Goal: Task Accomplishment & Management: Manage account settings

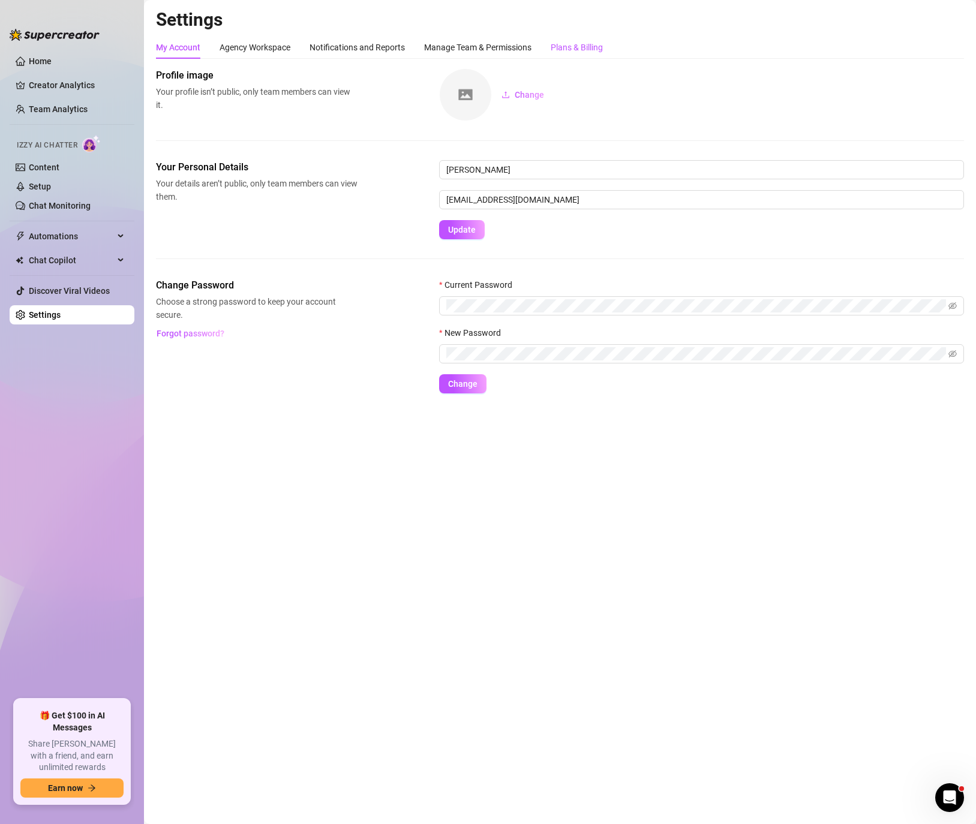
click at [582, 46] on div "Plans & Billing" at bounding box center [577, 47] width 52 height 13
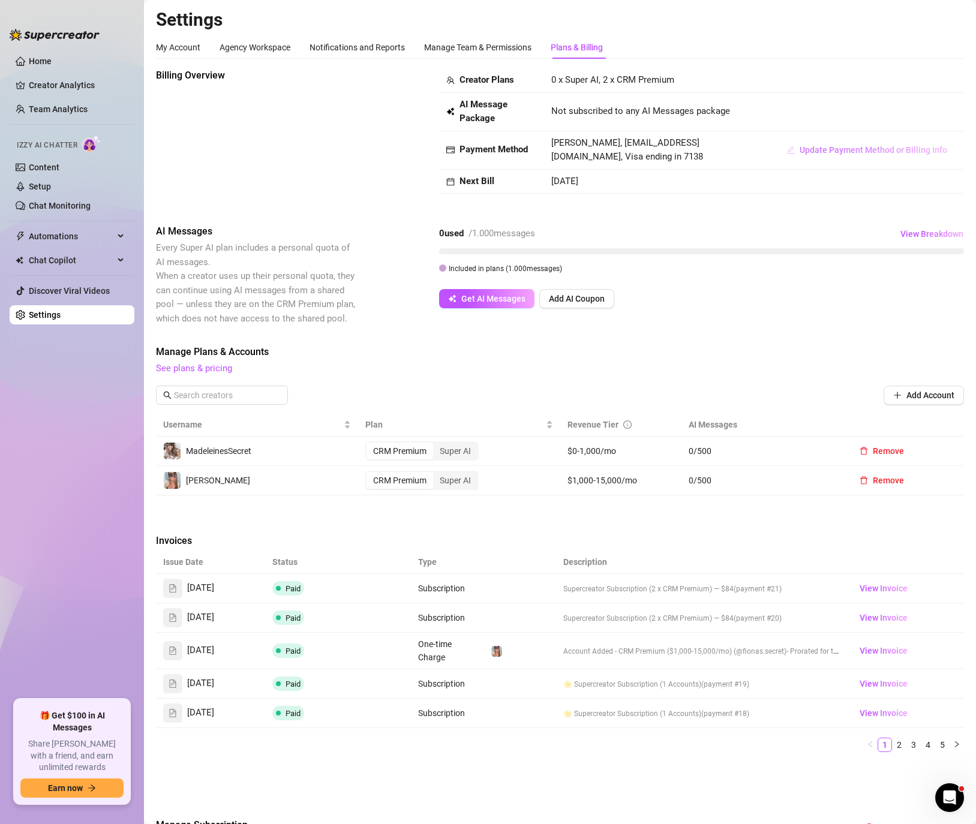
click at [850, 149] on span "Update Payment Method or Billing Info" at bounding box center [873, 150] width 148 height 10
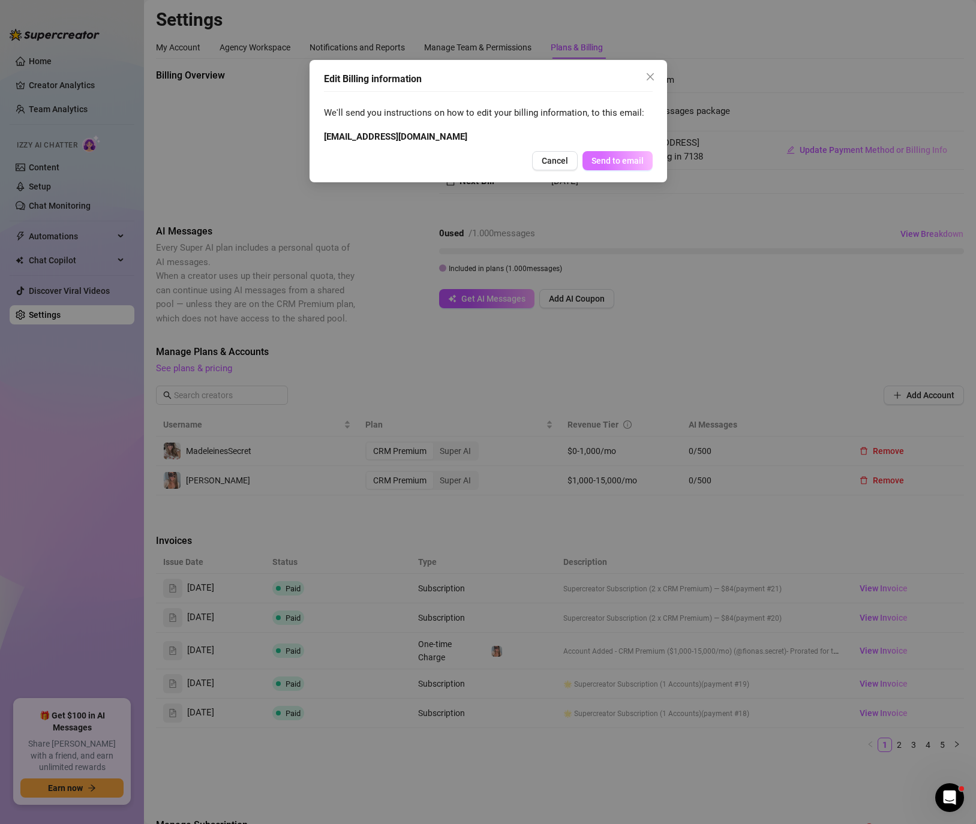
click at [642, 166] on button "Send to email" at bounding box center [617, 160] width 70 height 19
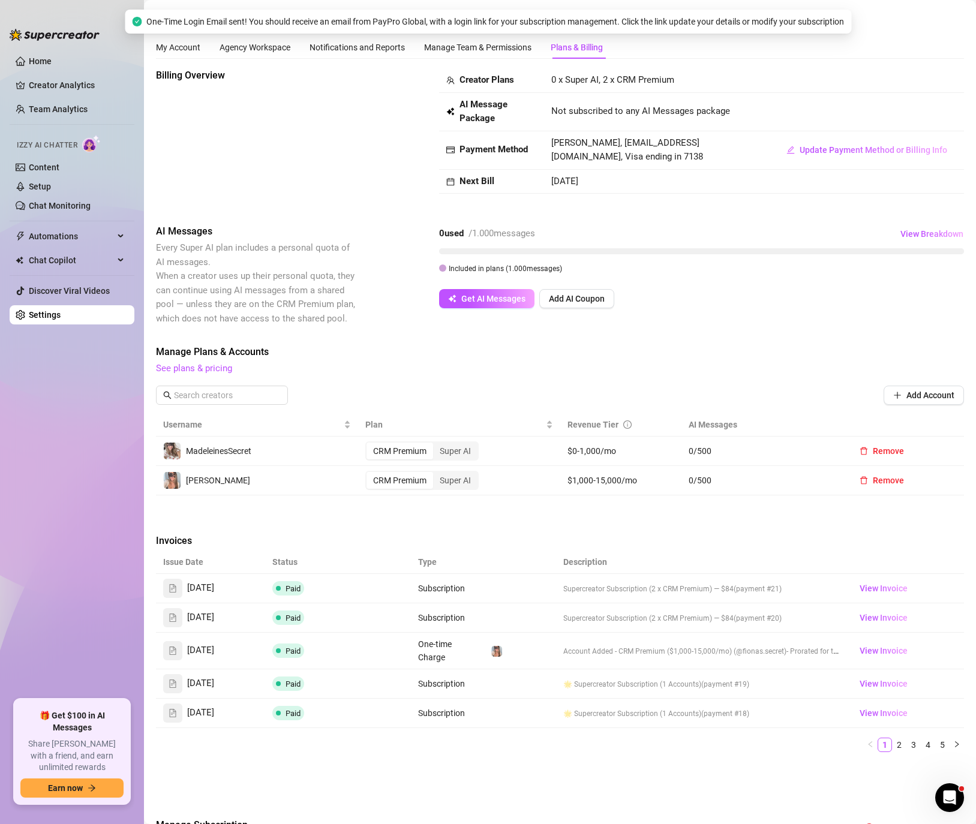
click at [347, 148] on div "Billing Overview" at bounding box center [257, 136] width 202 height 137
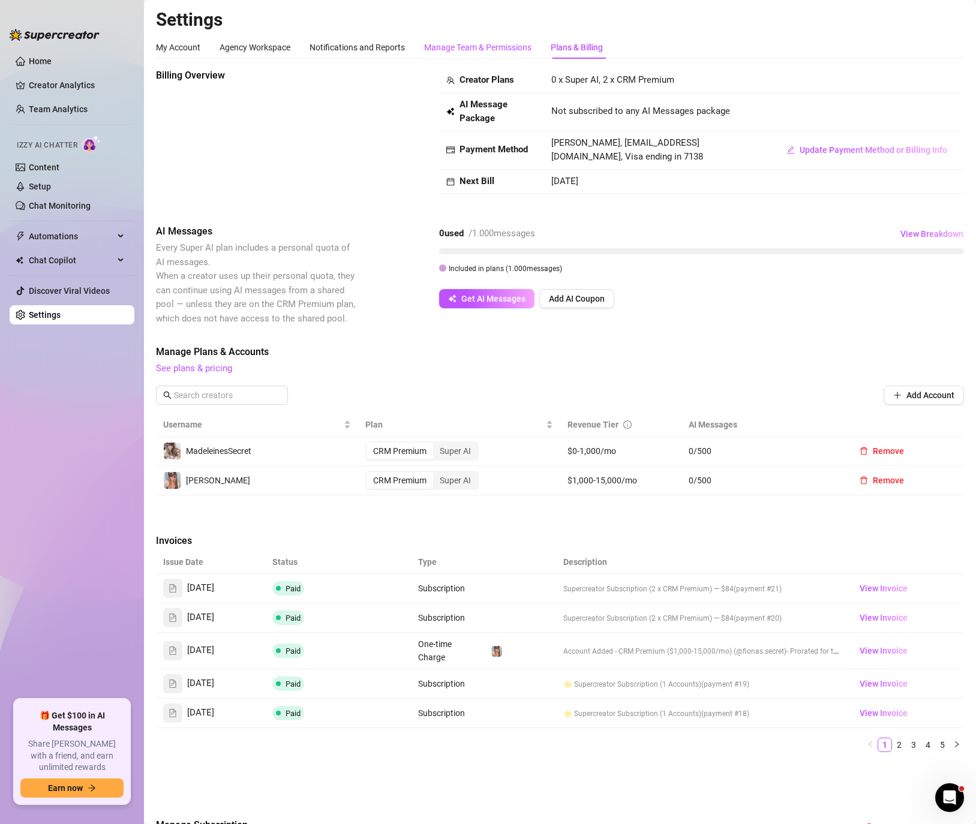
click at [470, 47] on div "Manage Team & Permissions" at bounding box center [477, 47] width 107 height 13
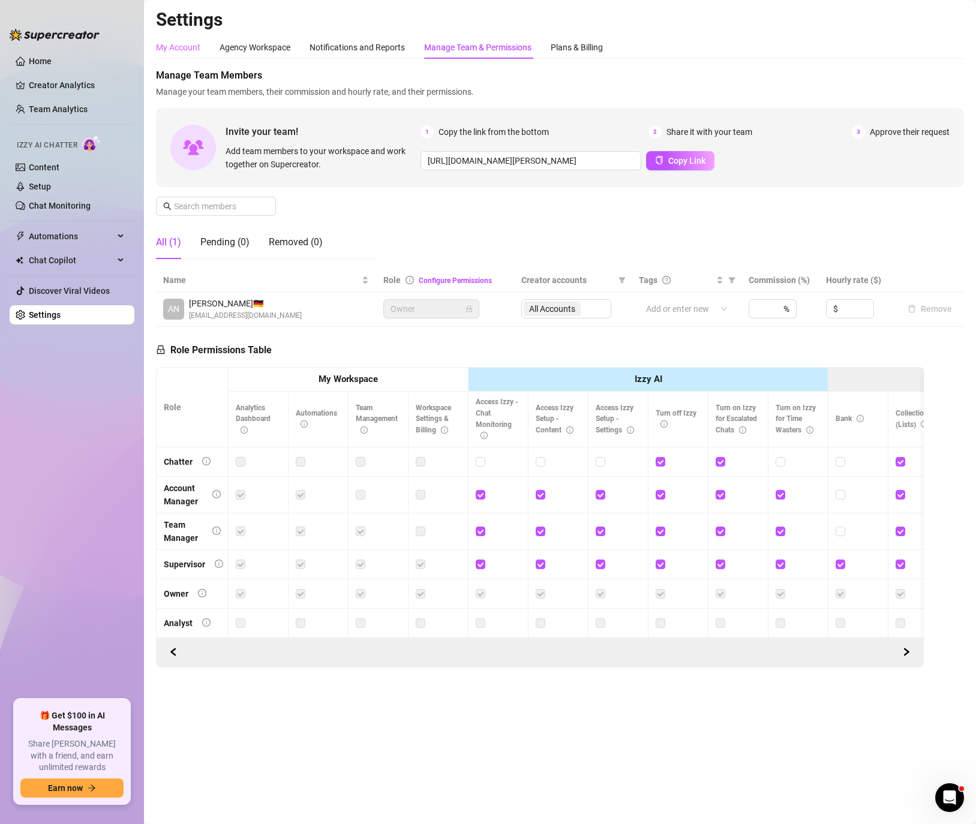
click at [187, 56] on div "My Account" at bounding box center [178, 47] width 44 height 23
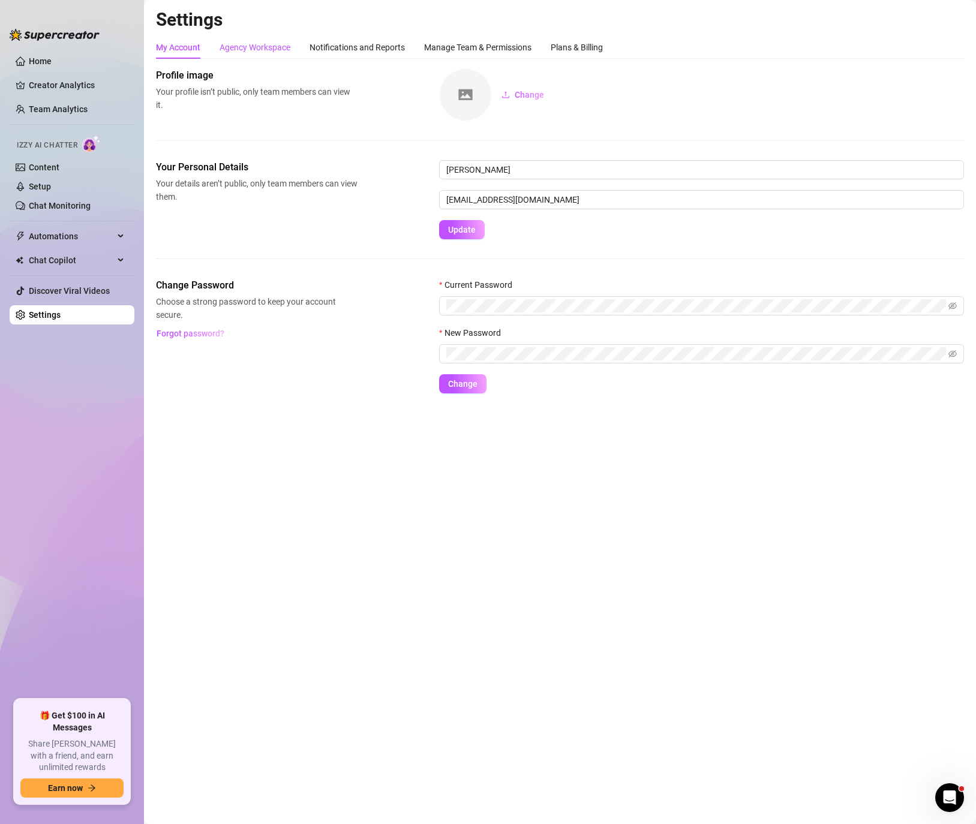
click at [251, 52] on div "Agency Workspace" at bounding box center [255, 47] width 71 height 13
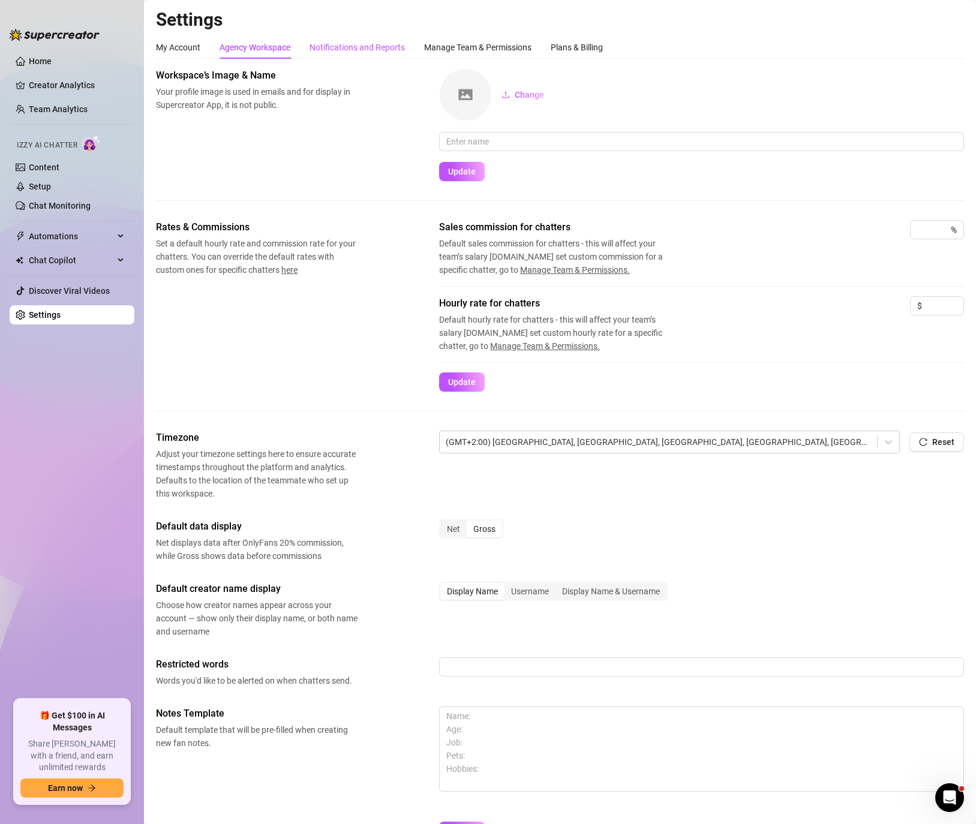
click at [366, 44] on div "Notifications and Reports" at bounding box center [356, 47] width 95 height 13
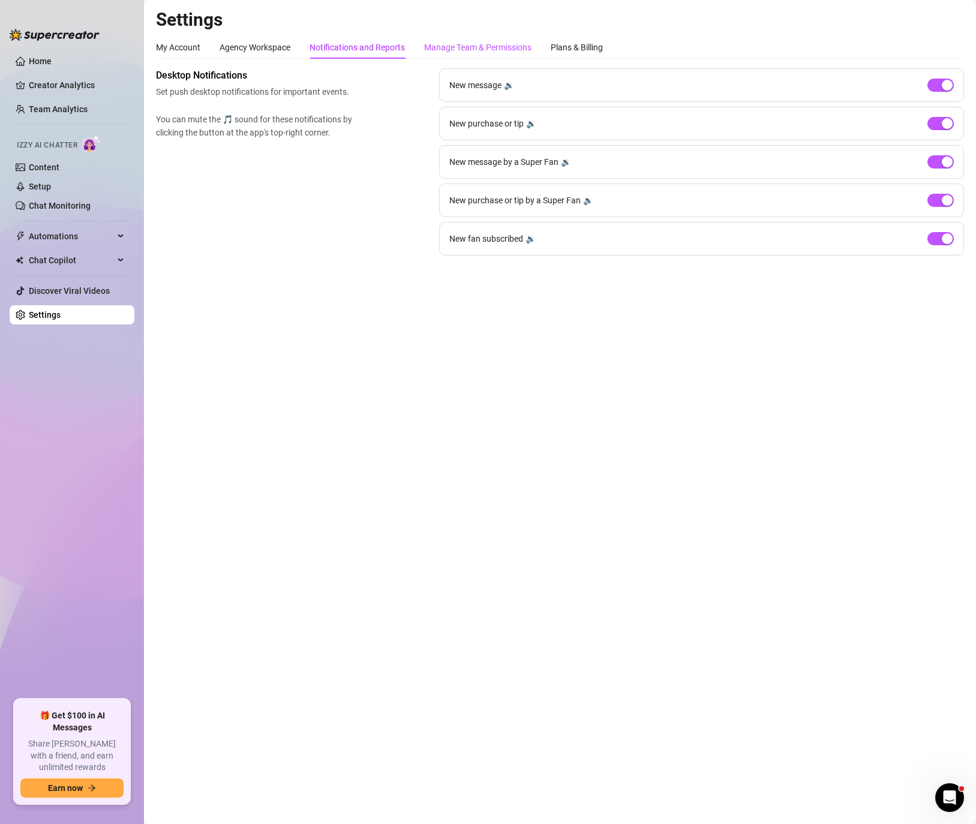
click at [483, 47] on div "Manage Team & Permissions" at bounding box center [477, 47] width 107 height 13
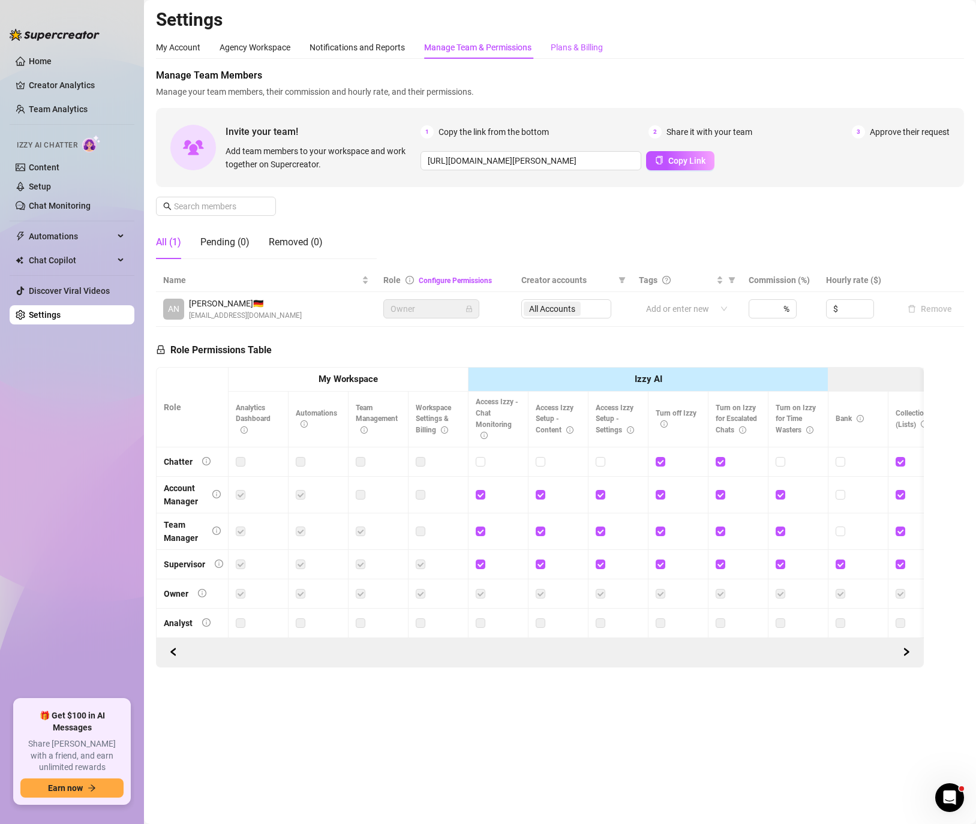
click at [581, 46] on div "Plans & Billing" at bounding box center [577, 47] width 52 height 13
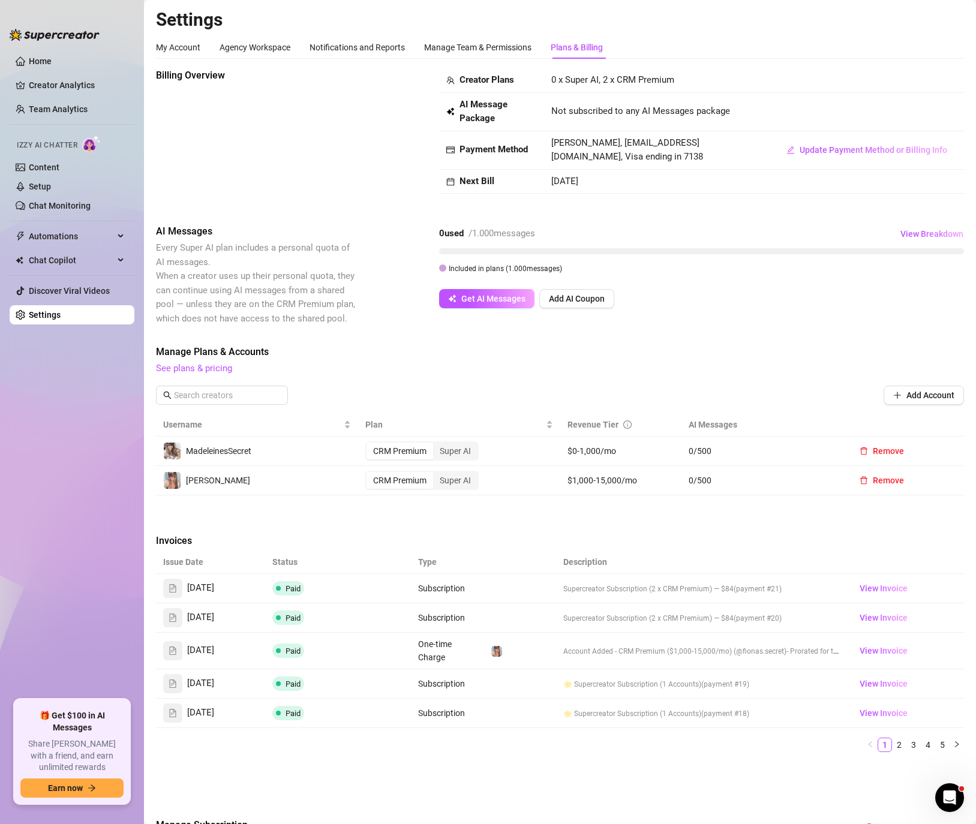
click at [224, 163] on div "Billing Overview" at bounding box center [257, 136] width 202 height 137
